Goal: Task Accomplishment & Management: Use online tool/utility

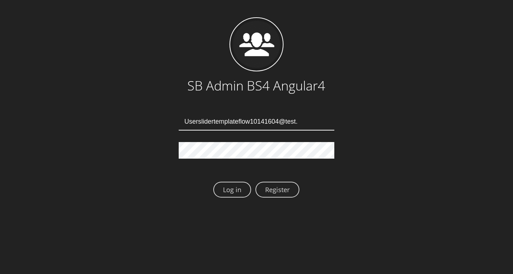
type input "Userslidertemplateflow10141604@test.qa"
type input "[EMAIL_ADDRESS][DOMAIN_NAME]"
